Goal: Navigation & Orientation: Find specific page/section

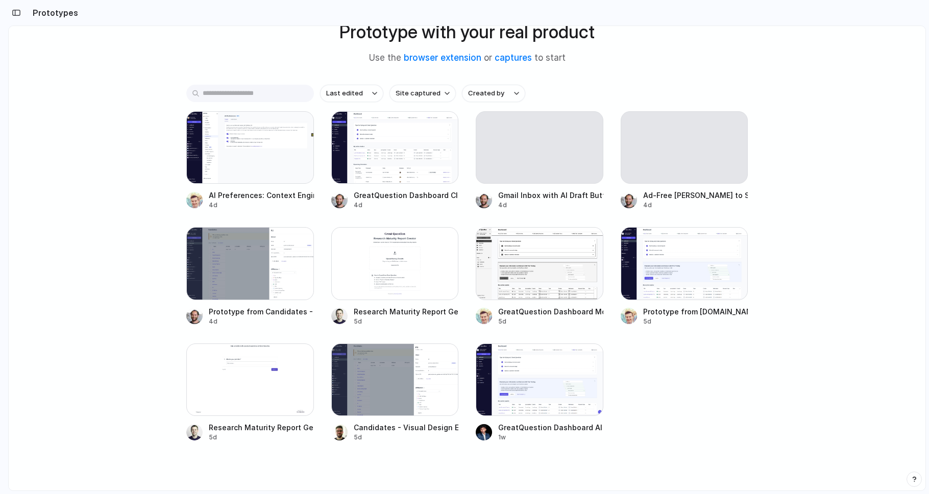
scroll to position [87, 0]
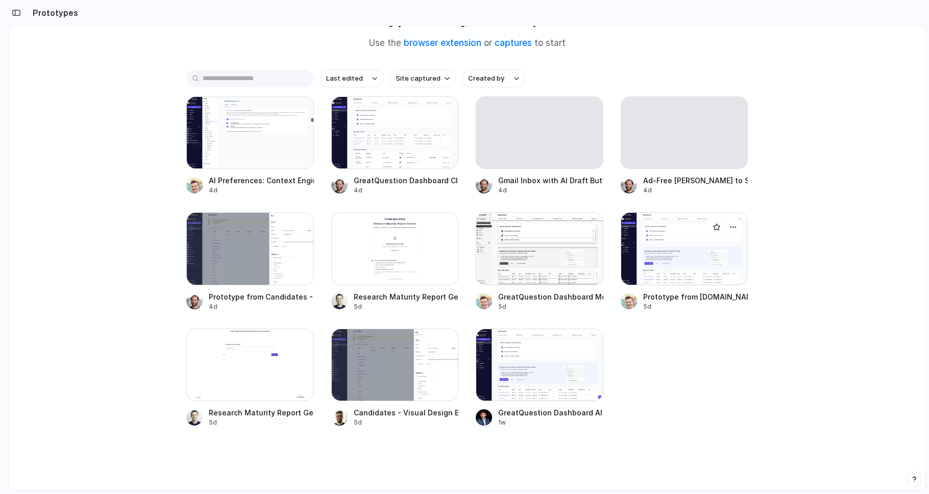
click at [686, 260] on div at bounding box center [685, 248] width 128 height 72
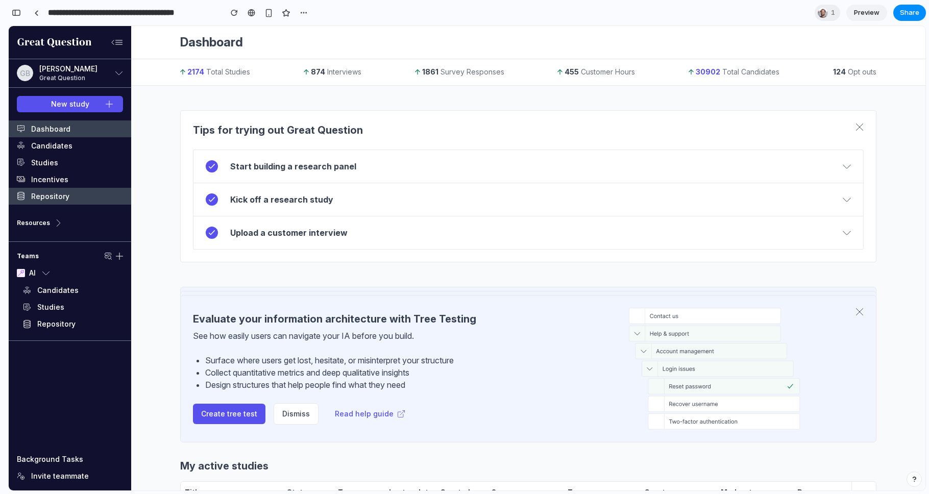
click at [44, 197] on link "Repository" at bounding box center [70, 196] width 123 height 17
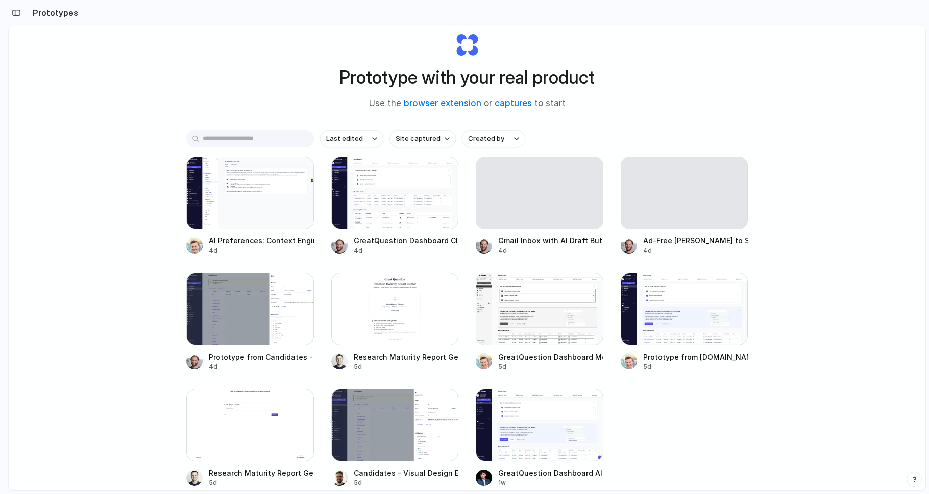
scroll to position [87, 0]
